Goal: Task Accomplishment & Management: Manage account settings

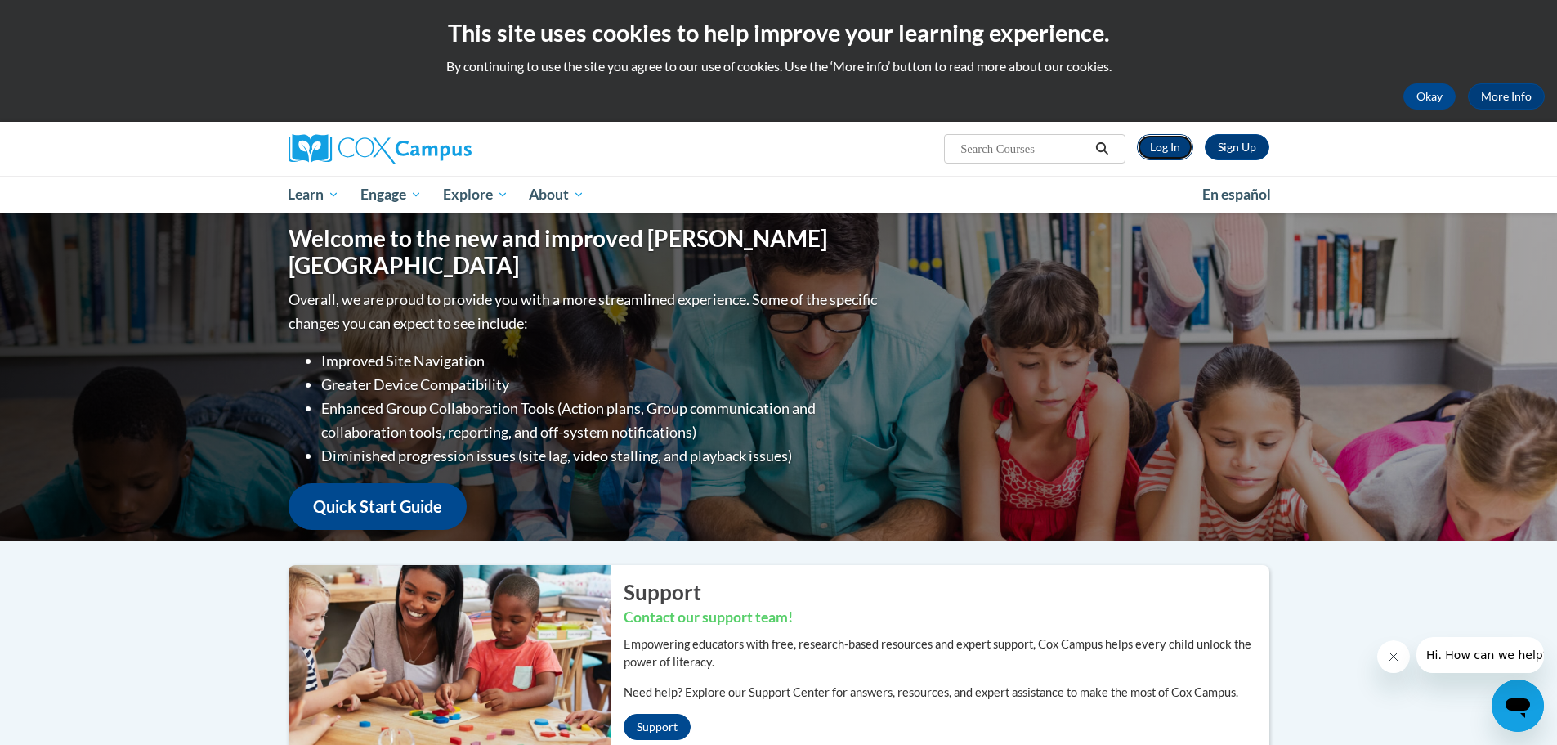
click at [1169, 144] on link "Log In" at bounding box center [1165, 147] width 56 height 26
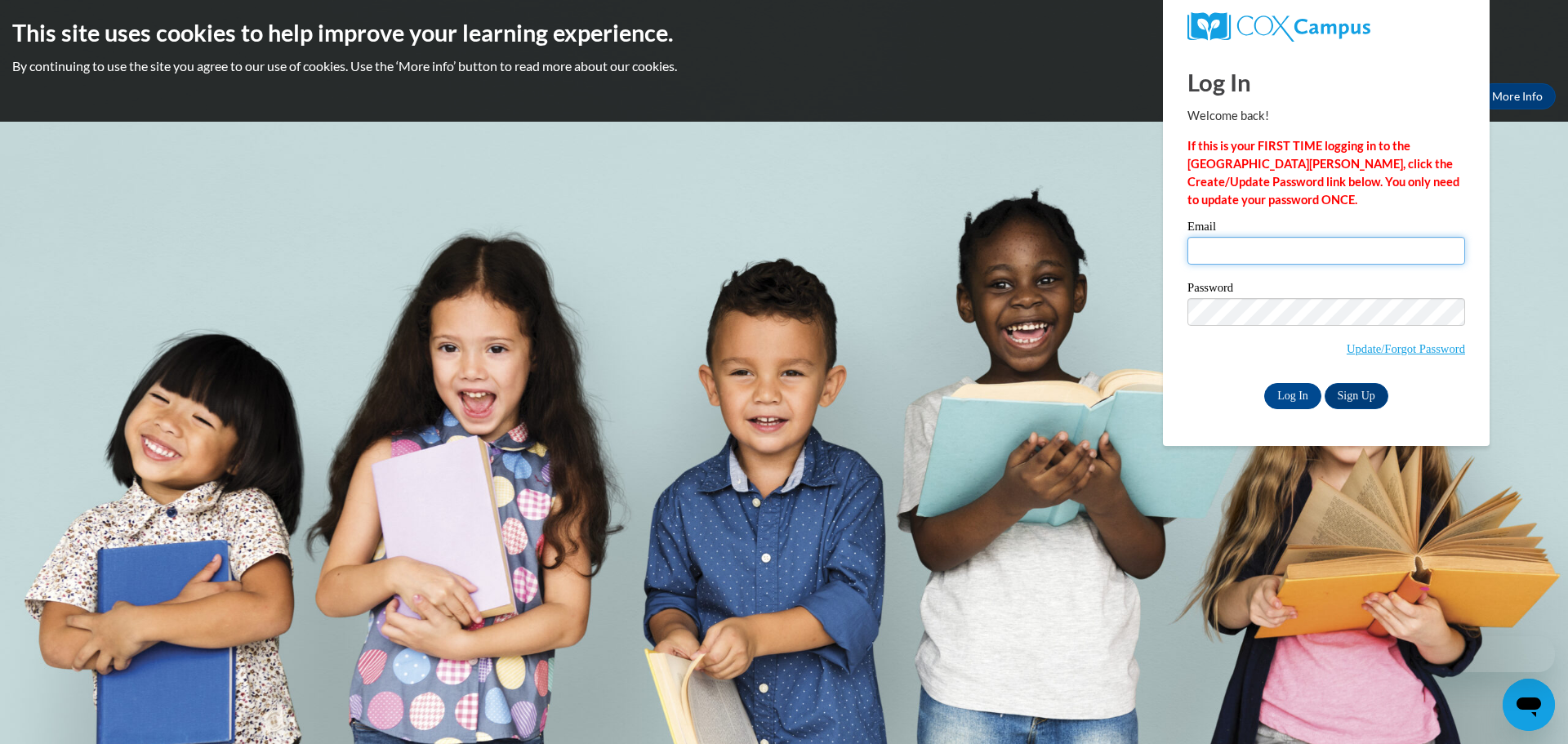
drag, startPoint x: 0, startPoint y: 0, endPoint x: 1223, endPoint y: 238, distance: 1245.9
click at [1223, 238] on input "Email" at bounding box center [1326, 251] width 278 height 28
type input "cynthia@thinkingcap.com"
click at [1269, 403] on input "Log In" at bounding box center [1291, 395] width 57 height 26
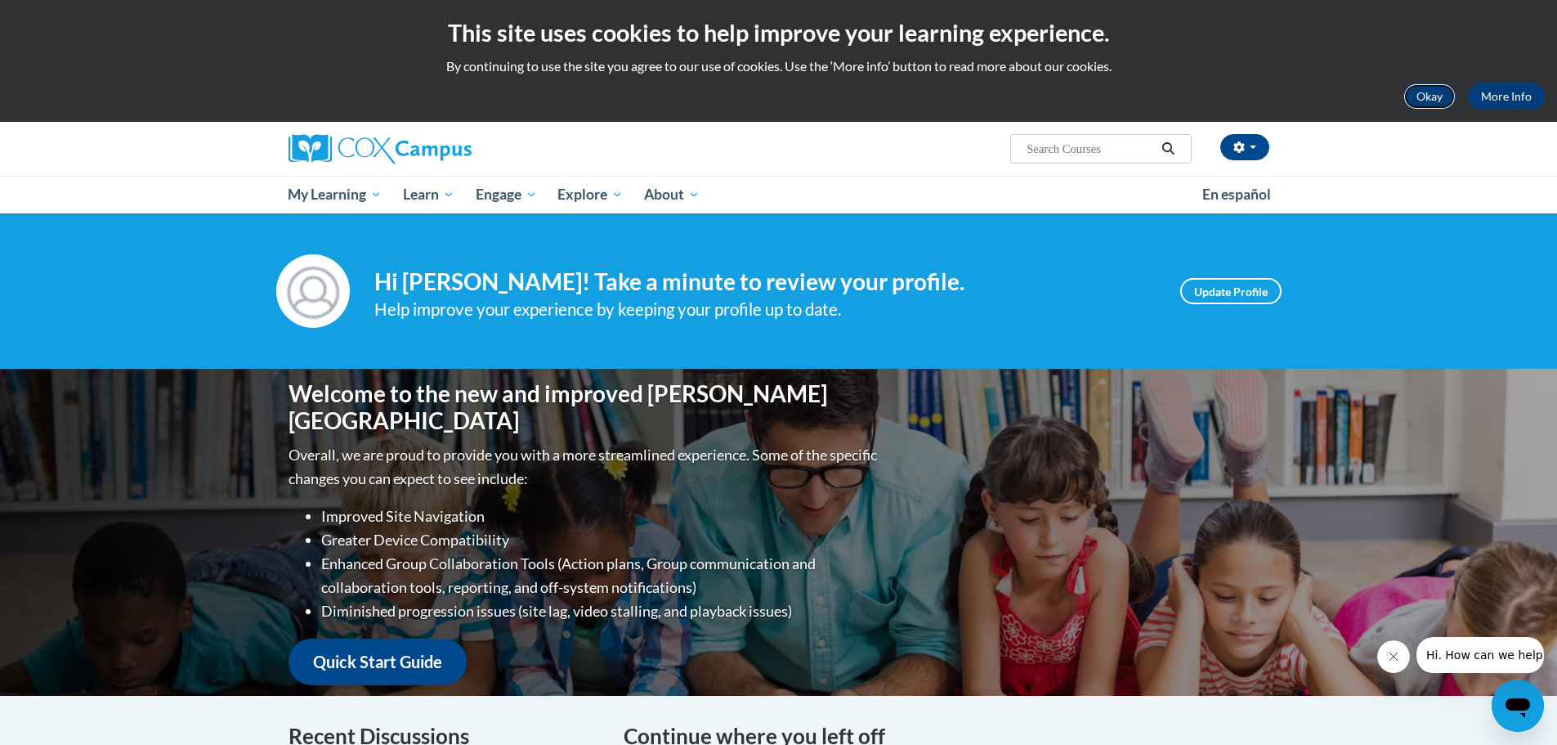
click at [1440, 92] on button "Okay" at bounding box center [1430, 96] width 52 height 26
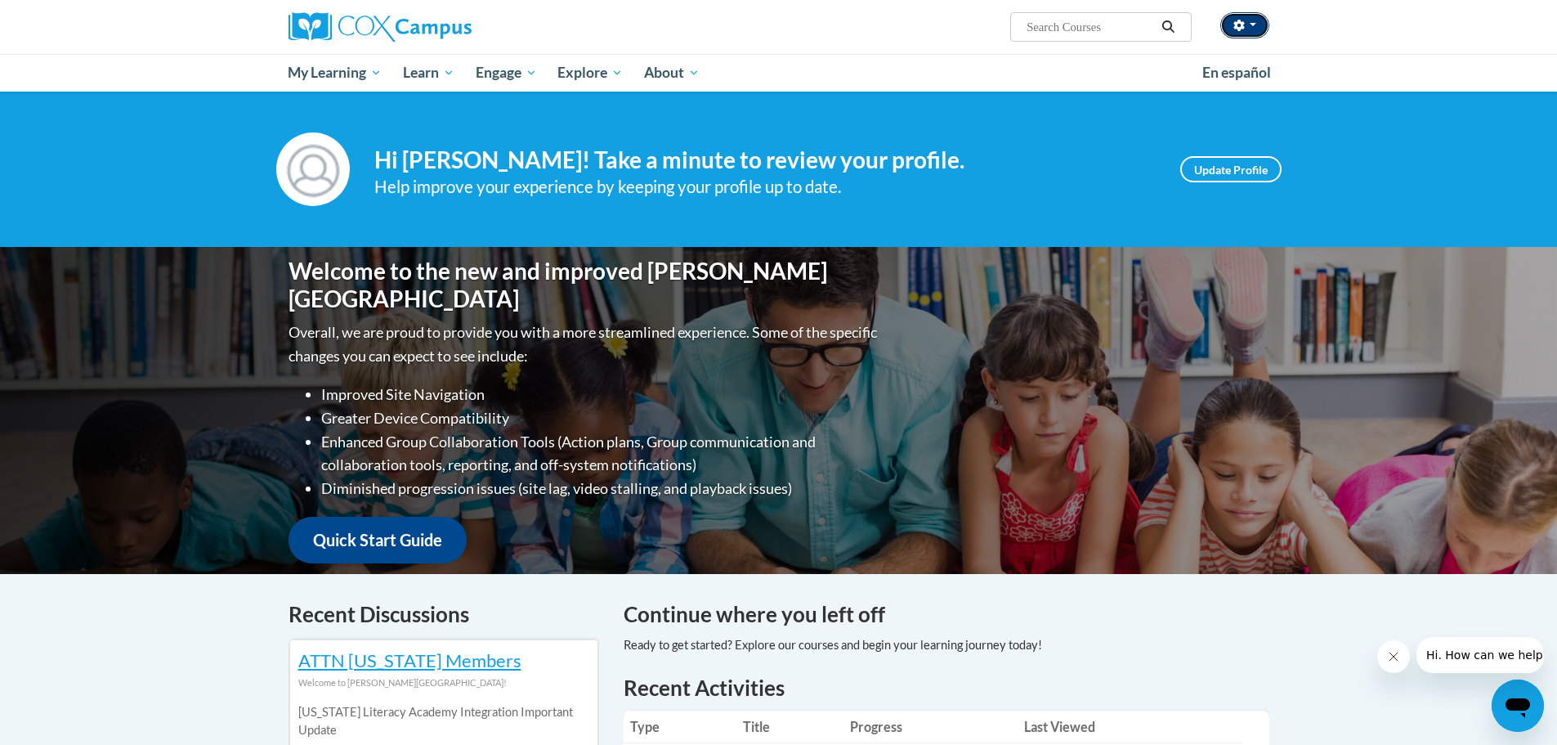
click at [1252, 29] on button "button" at bounding box center [1244, 25] width 49 height 26
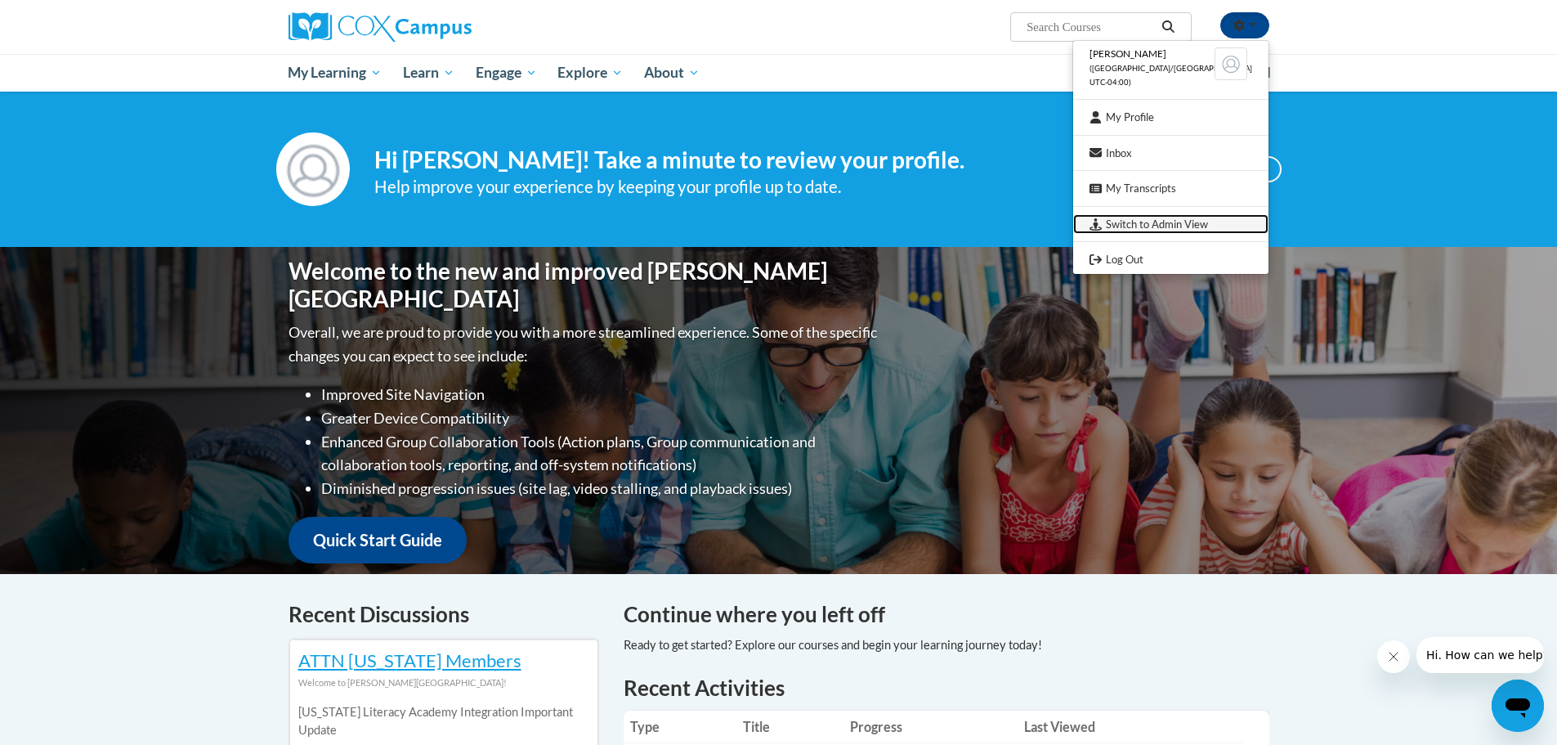
click at [1176, 218] on link "Switch to Admin View" at bounding box center [1170, 224] width 195 height 20
